Goal: Task Accomplishment & Management: Use online tool/utility

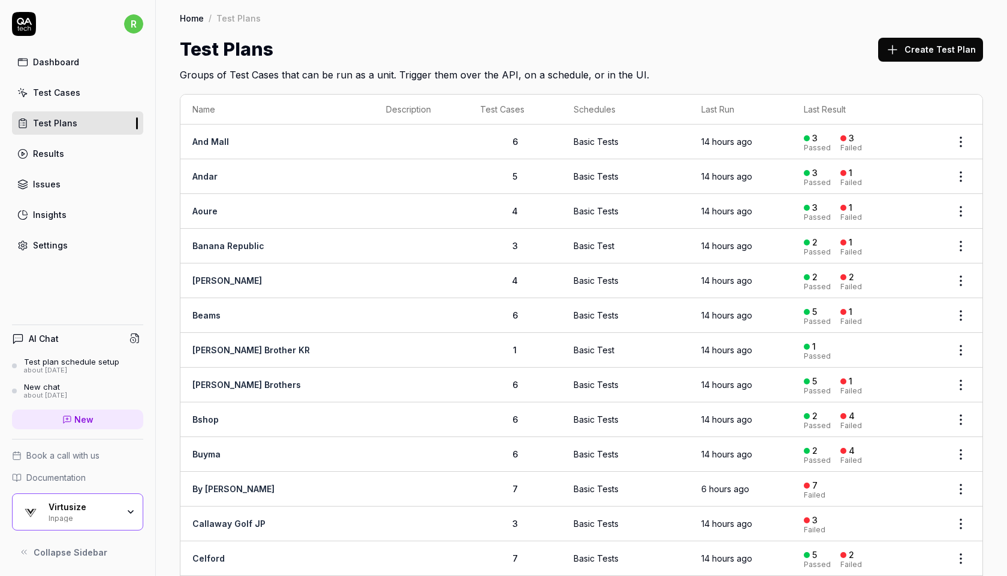
click at [68, 90] on div "Test Cases" at bounding box center [56, 92] width 47 height 13
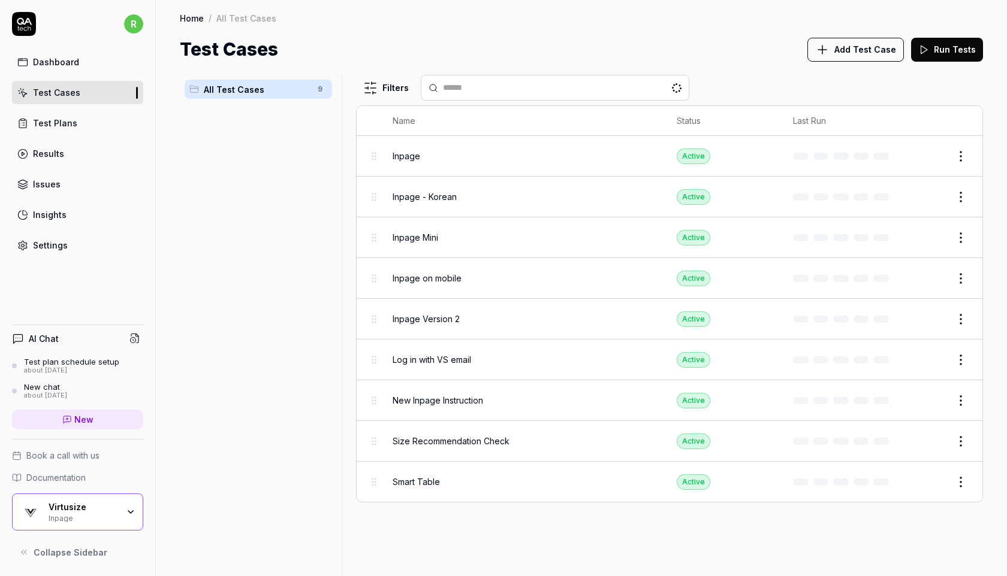
click at [409, 156] on span "Inpage" at bounding box center [406, 156] width 28 height 13
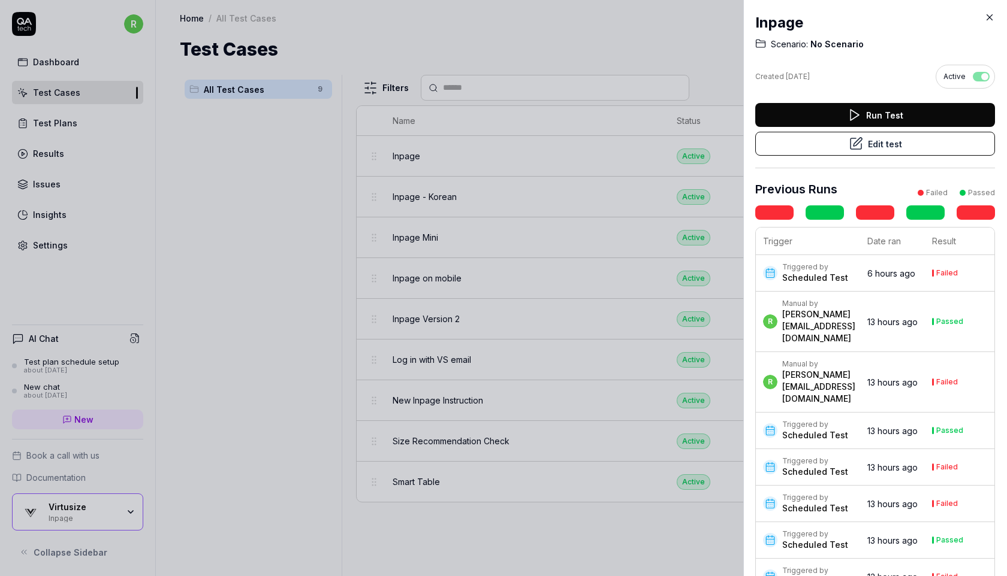
click at [816, 147] on button "Edit test" at bounding box center [875, 144] width 240 height 24
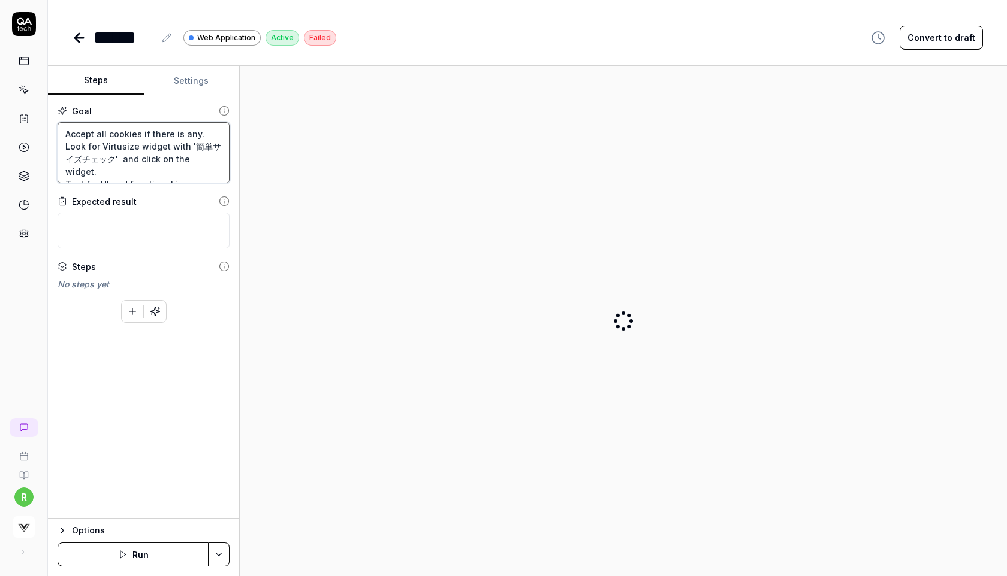
click at [131, 153] on textarea "Accept all cookies if there is any. Look for Virtusize widget with '簡単サイズチェック' …" at bounding box center [144, 152] width 172 height 61
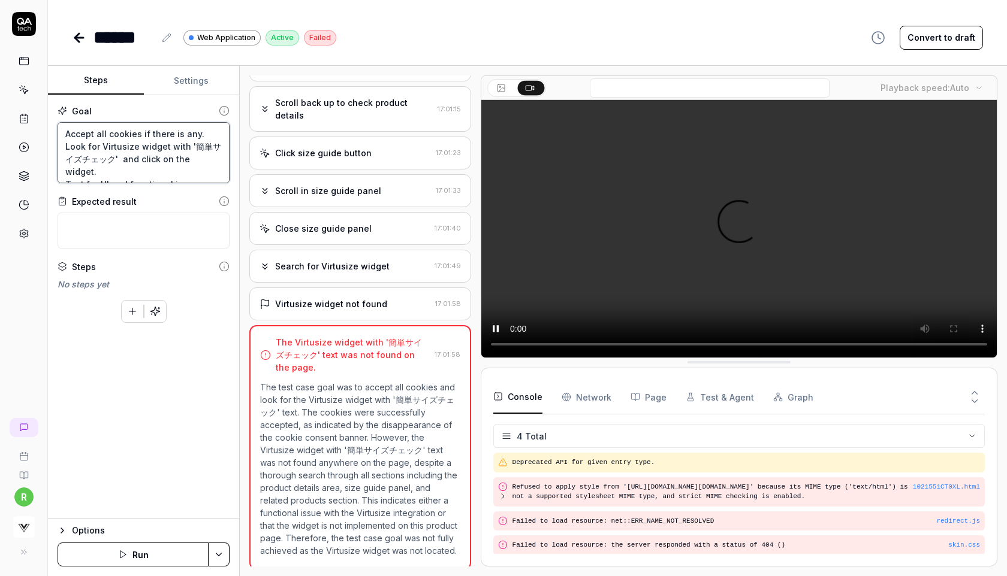
scroll to position [19, 0]
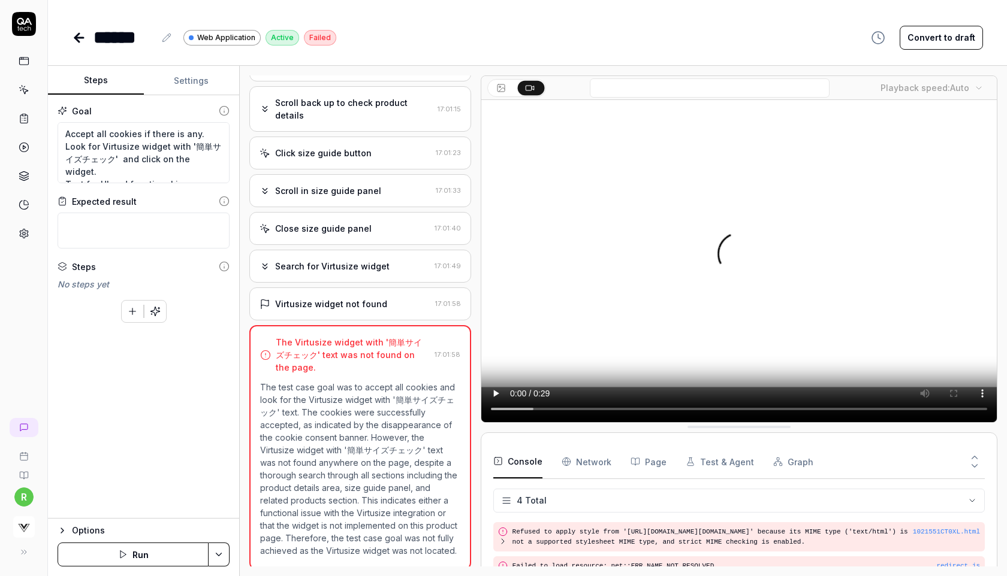
type textarea "*"
